Goal: Task Accomplishment & Management: Manage account settings

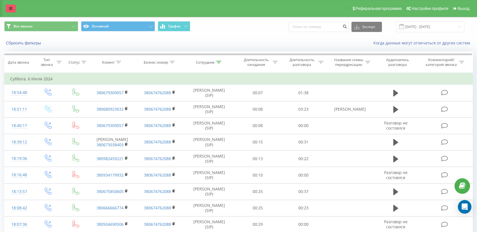
click at [11, 7] on icon at bounding box center [10, 8] width 3 height 4
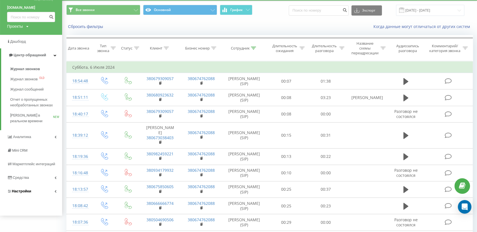
scroll to position [31, 0]
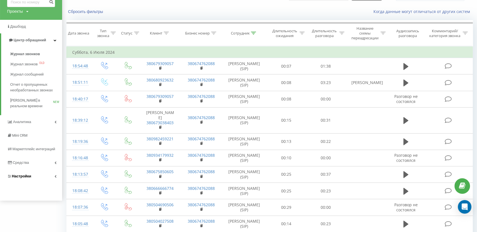
click at [20, 173] on link "Настройки" at bounding box center [31, 176] width 62 height 14
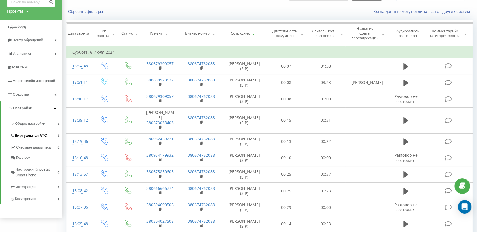
click at [26, 134] on span "Виртуальная АТС" at bounding box center [31, 136] width 32 height 6
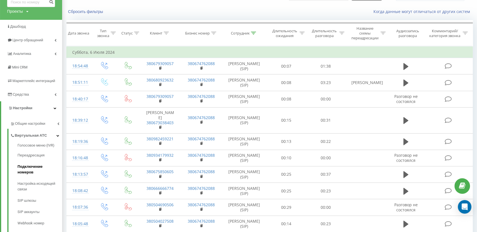
click at [34, 166] on span "Подключение номеров" at bounding box center [39, 169] width 42 height 11
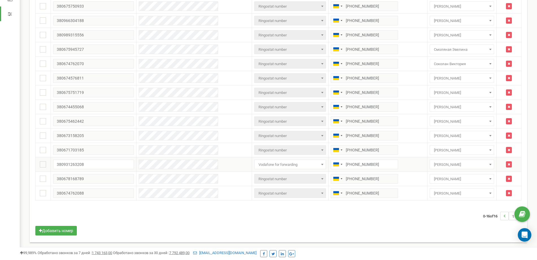
scroll to position [105, 0]
click at [465, 48] on span "Смоляная Эвелина" at bounding box center [462, 49] width 60 height 8
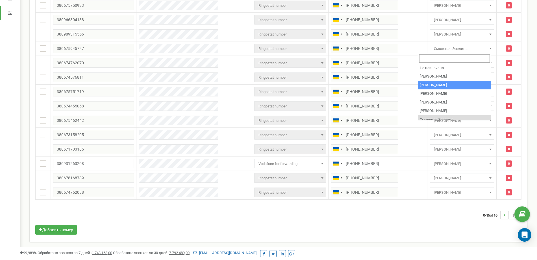
select select "69688"
